Goal: Find specific page/section: Find specific page/section

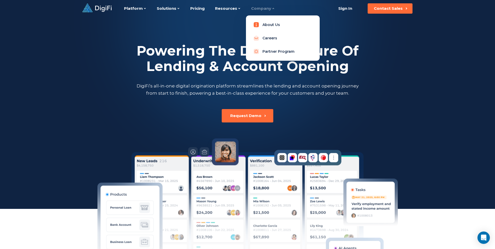
click at [270, 25] on link "About Us" at bounding box center [282, 25] width 65 height 10
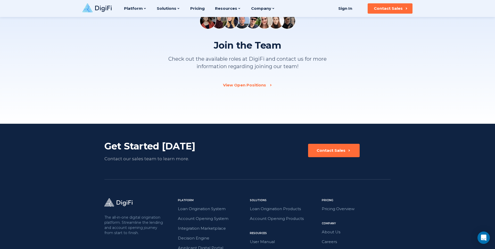
scroll to position [707, 0]
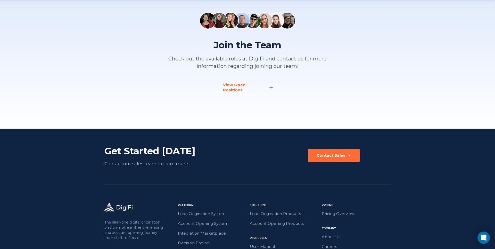
click at [260, 86] on div "View Open Positions" at bounding box center [244, 87] width 43 height 10
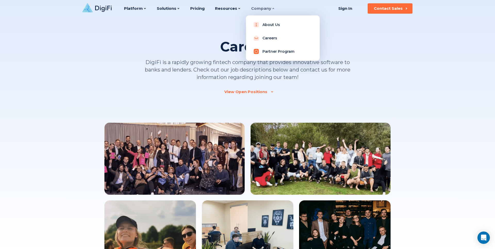
click at [265, 48] on link "Partner Program" at bounding box center [282, 51] width 65 height 10
